Goal: Task Accomplishment & Management: Complete application form

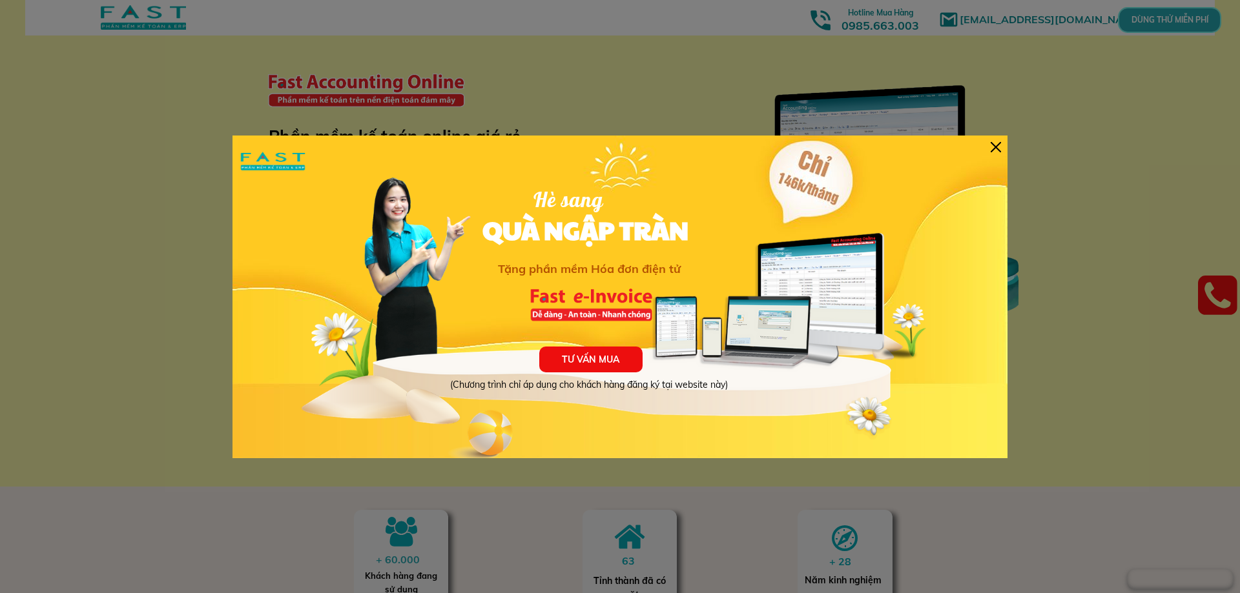
click at [996, 151] on div at bounding box center [995, 147] width 10 height 10
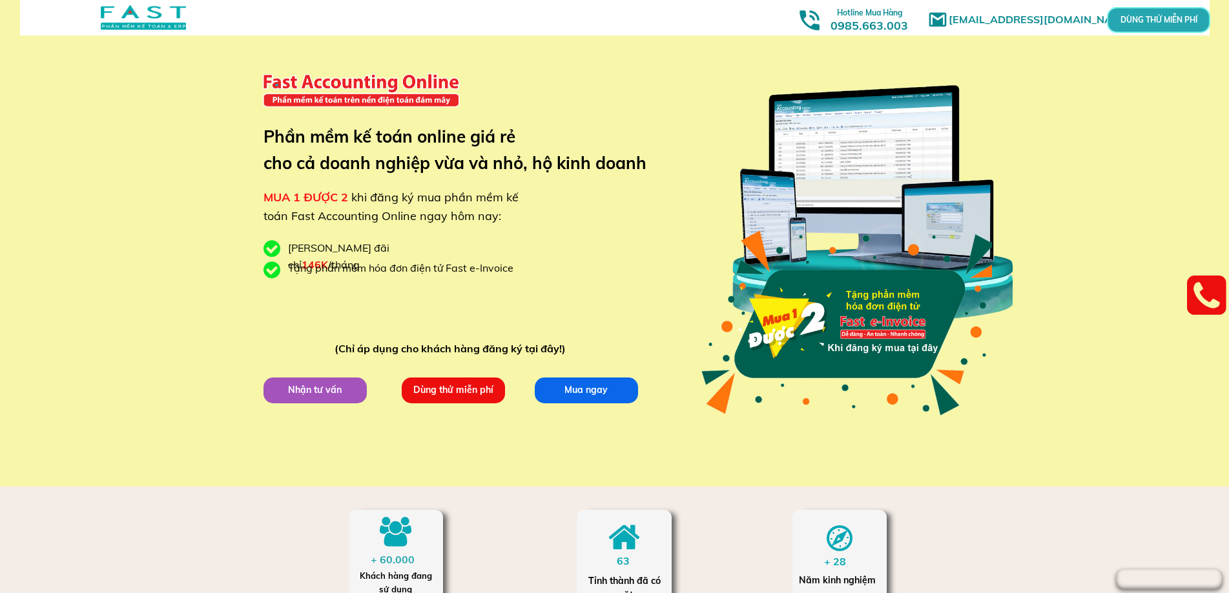
click at [467, 389] on p "Dùng thử miễn phí" at bounding box center [453, 391] width 103 height 26
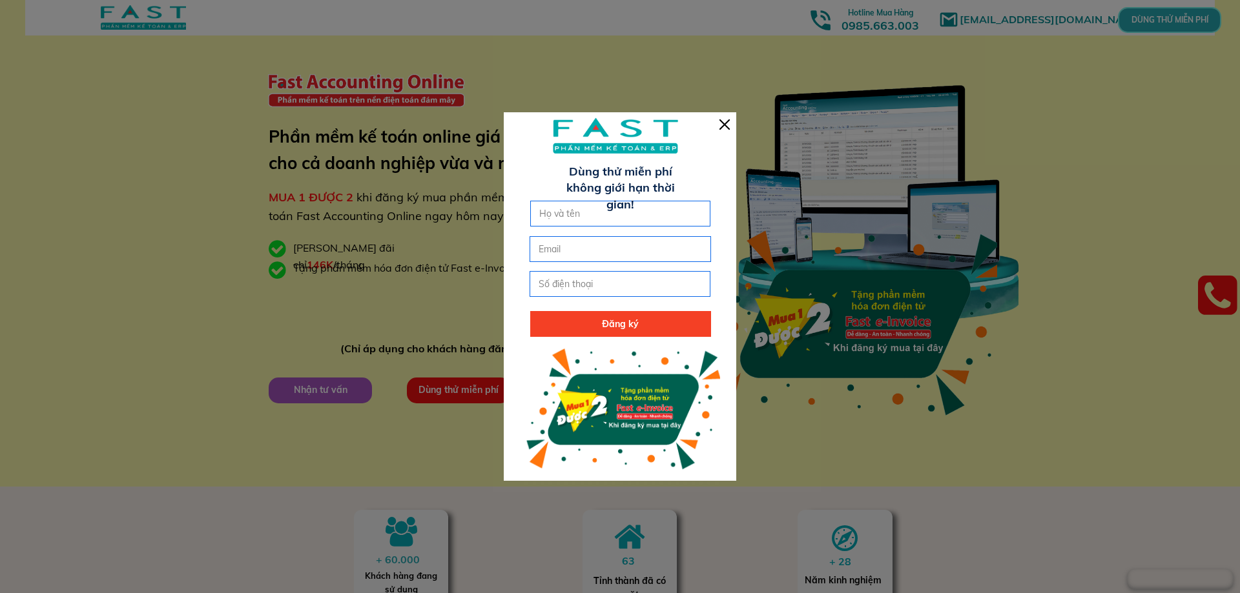
click at [573, 210] on input "text" at bounding box center [620, 213] width 169 height 25
type input "[PERSON_NAME]"
click at [558, 287] on input "tel" at bounding box center [619, 284] width 169 height 25
type input "0967656425"
click at [600, 325] on p "Đăng ký" at bounding box center [620, 324] width 181 height 26
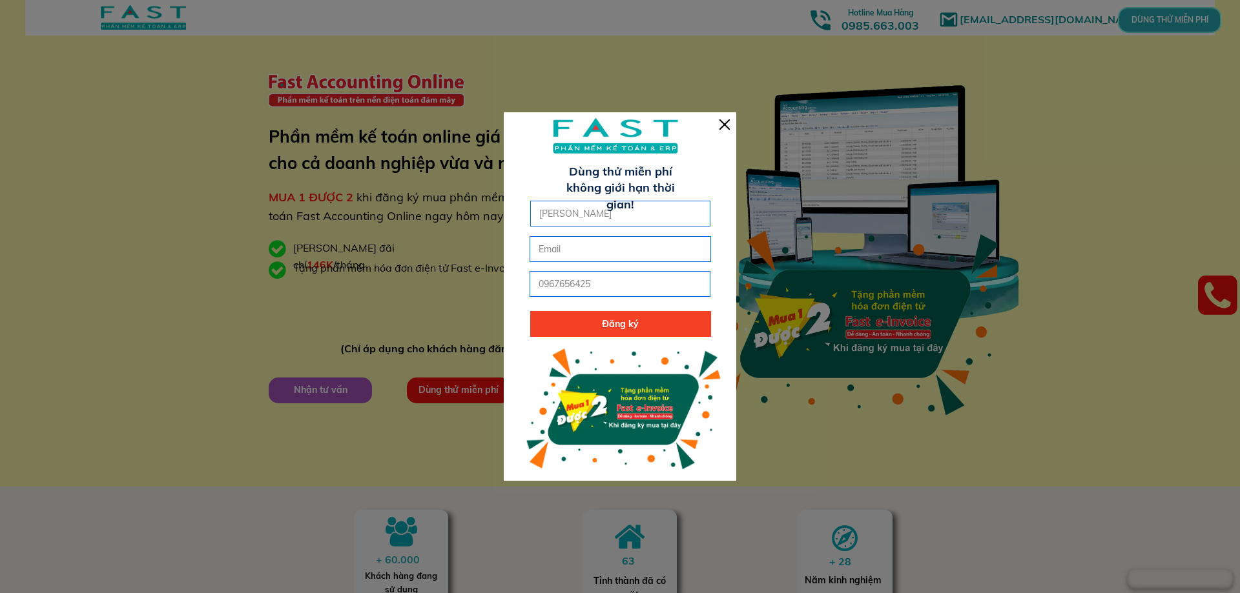
click at [565, 241] on input "email" at bounding box center [619, 249] width 169 height 25
type input "t"
type input "[EMAIL_ADDRESS][DOMAIN_NAME]"
click at [596, 322] on p "Đăng ký" at bounding box center [620, 324] width 181 height 26
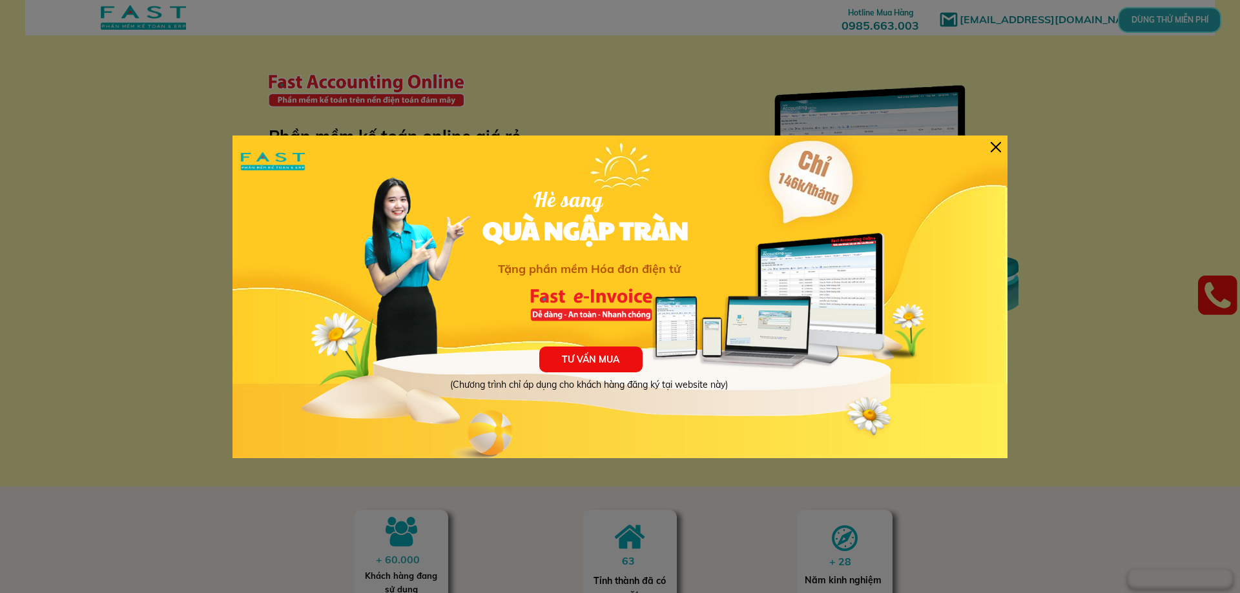
click at [994, 147] on div at bounding box center [995, 147] width 10 height 10
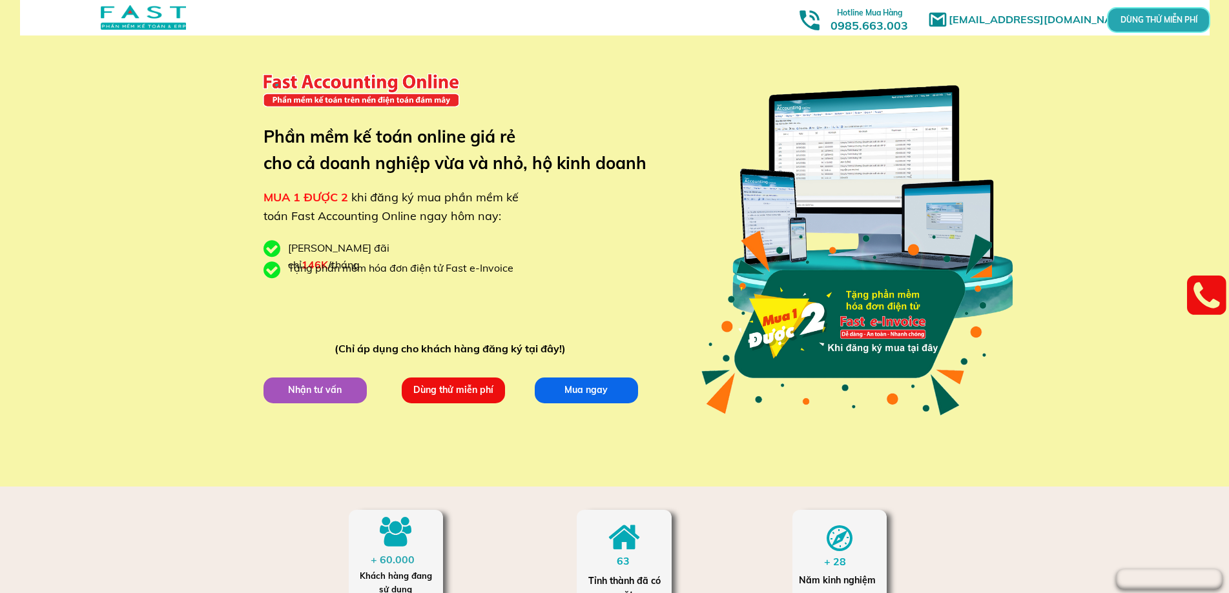
click at [1165, 16] on p "DÙNG THỬ MIỄN PHÍ" at bounding box center [1158, 19] width 32 height 7
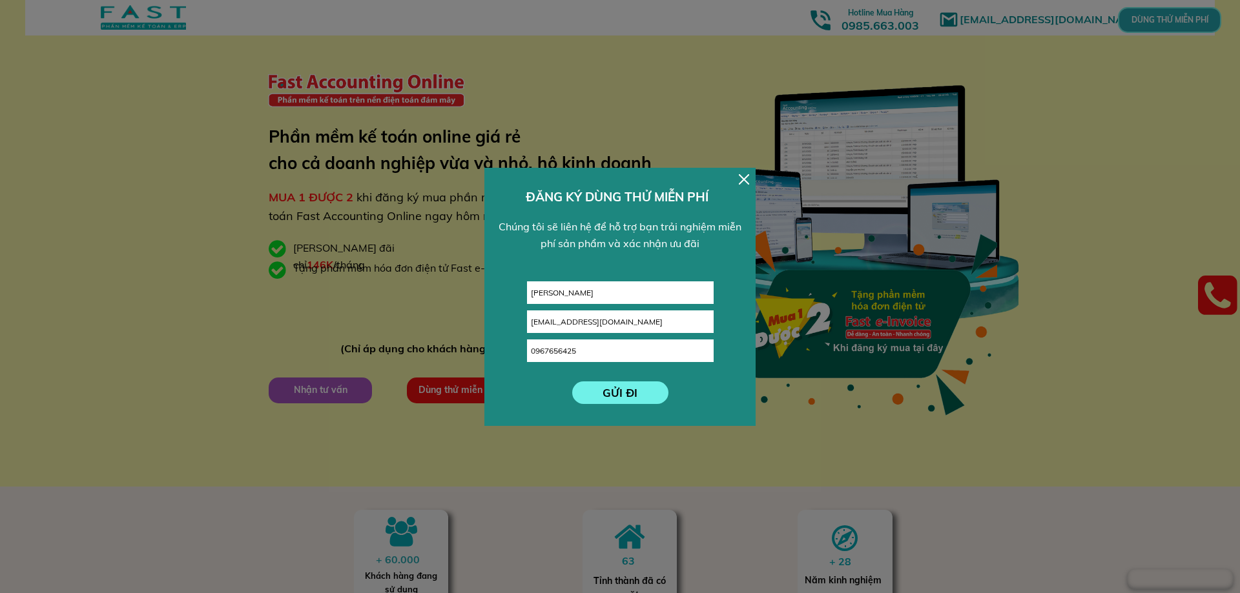
click at [746, 177] on div at bounding box center [744, 179] width 10 height 10
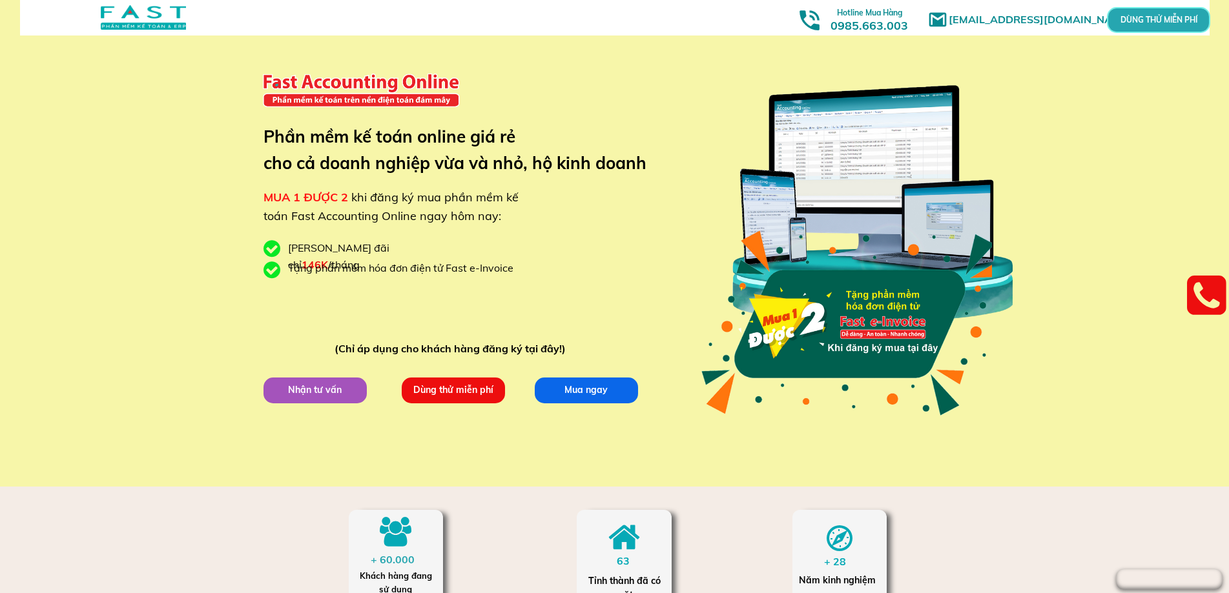
click at [650, 81] on div "[EMAIL_ADDRESS][DOMAIN_NAME] MUA 1 ĐƯỢC 2 khi đăng ký mua phần mềm kế toán Fast…" at bounding box center [615, 243] width 620 height 487
